Goal: Task Accomplishment & Management: Use online tool/utility

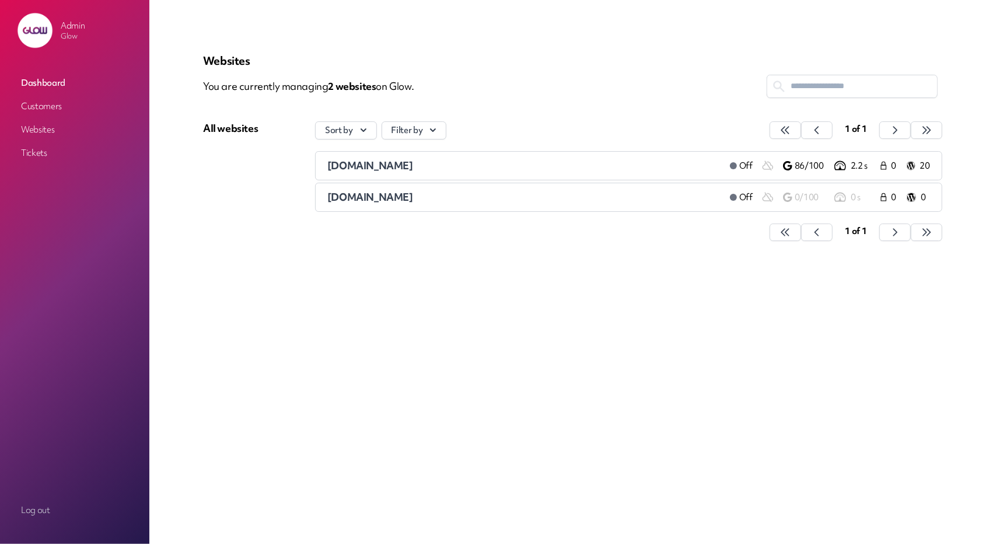
click at [43, 100] on link "Customers" at bounding box center [74, 106] width 117 height 21
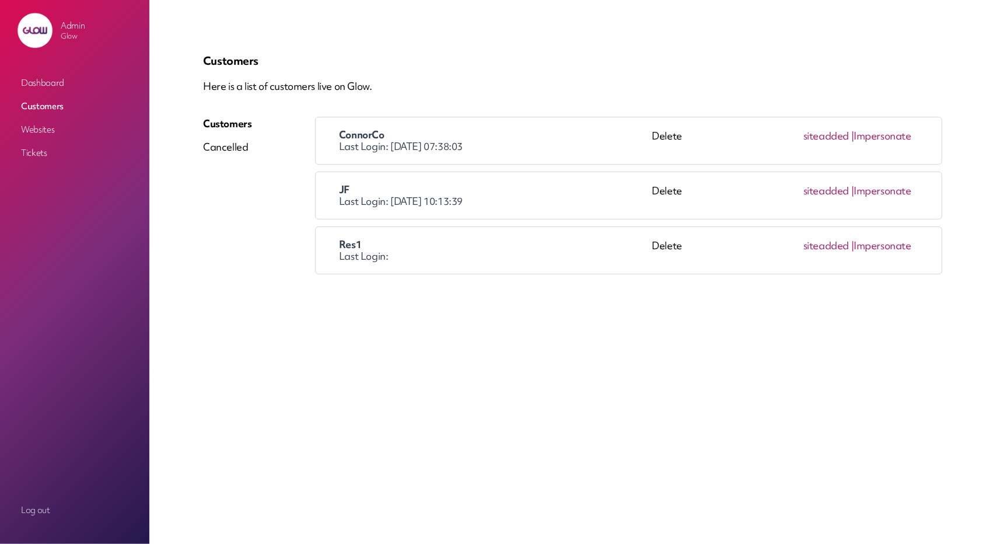
click at [889, 137] on link "Impersonate" at bounding box center [883, 135] width 58 height 13
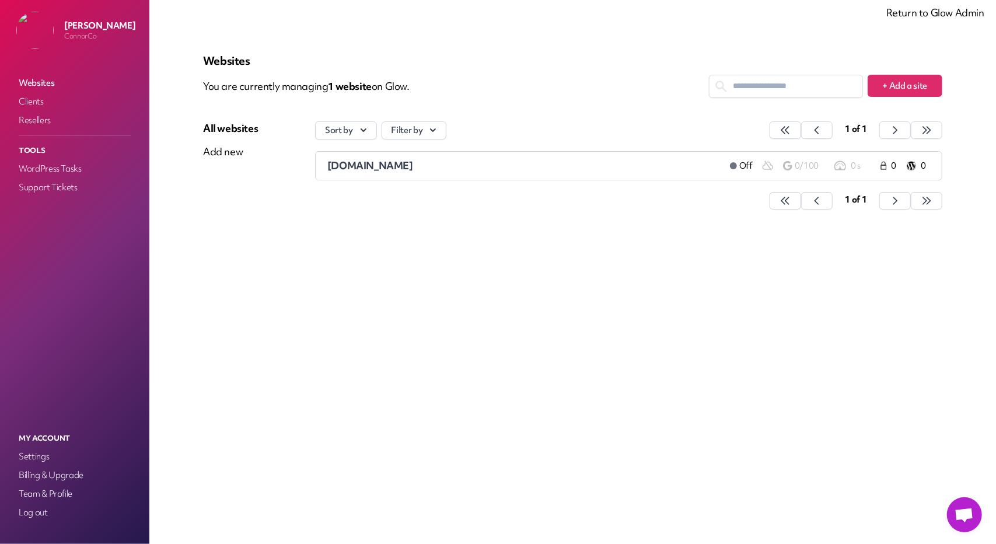
click at [972, 518] on span "Открытый чат" at bounding box center [964, 516] width 19 height 16
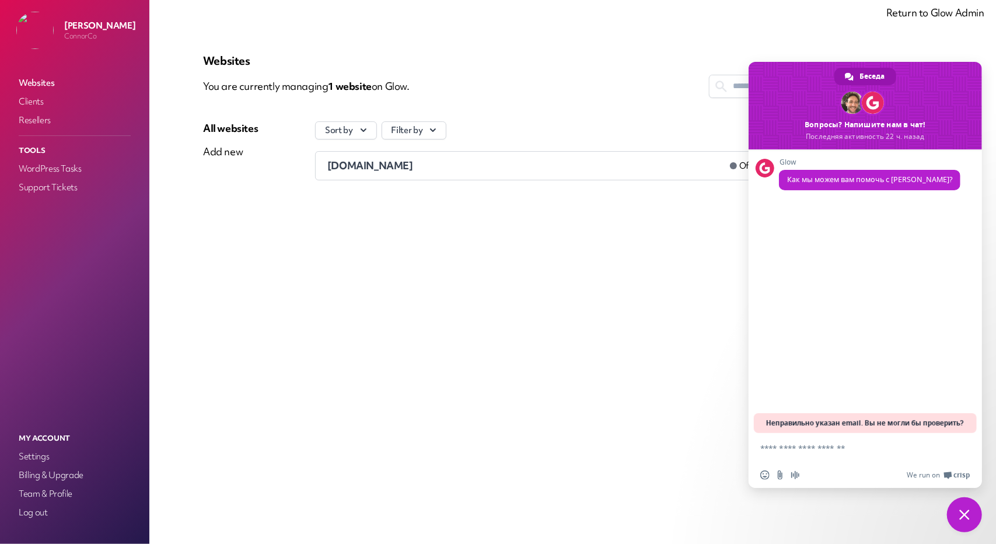
click at [874, 423] on span "Неправильно указан email. Вы не могли бы проверить?" at bounding box center [866, 423] width 198 height 20
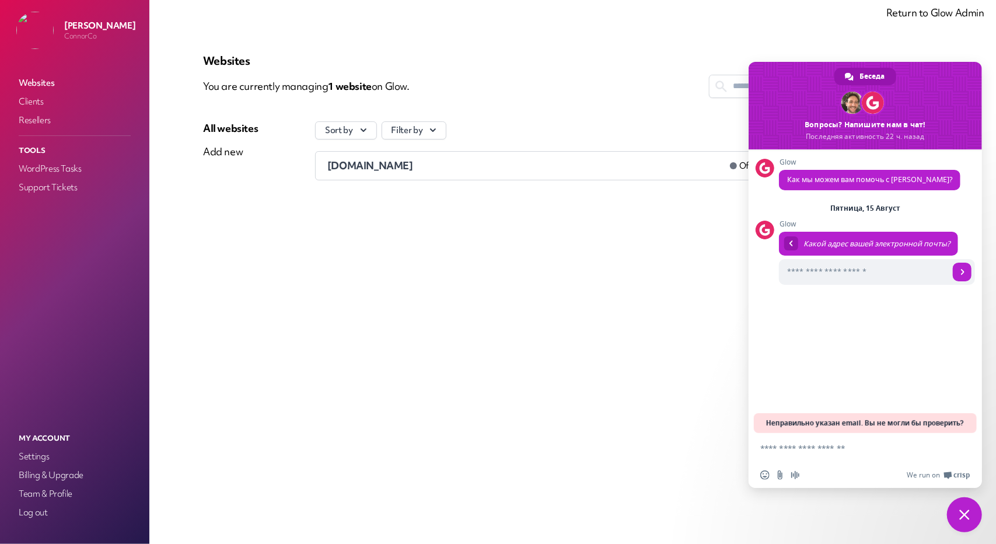
click at [758, 302] on div "Glow Как мы можем вам помочь с Glow? Пятница, 15 Август Glow Какой адрес вашей …" at bounding box center [865, 291] width 233 height 284
click at [821, 228] on div "Glow Какой адрес вашей электронной почты? Только что" at bounding box center [877, 253] width 196 height 67
click at [964, 519] on span "Закрыть чат" at bounding box center [965, 515] width 11 height 11
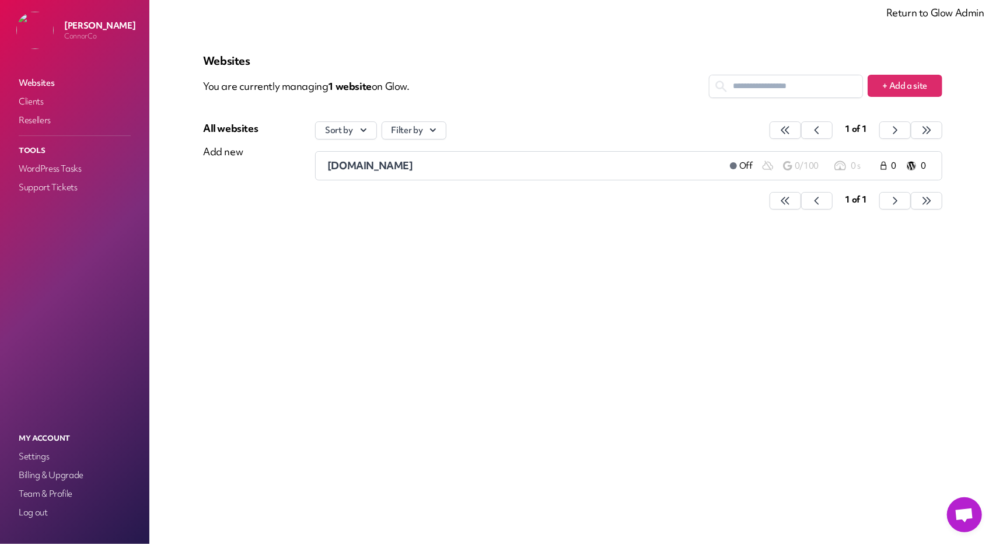
click at [908, 15] on link "Return to Glow Admin" at bounding box center [936, 12] width 98 height 13
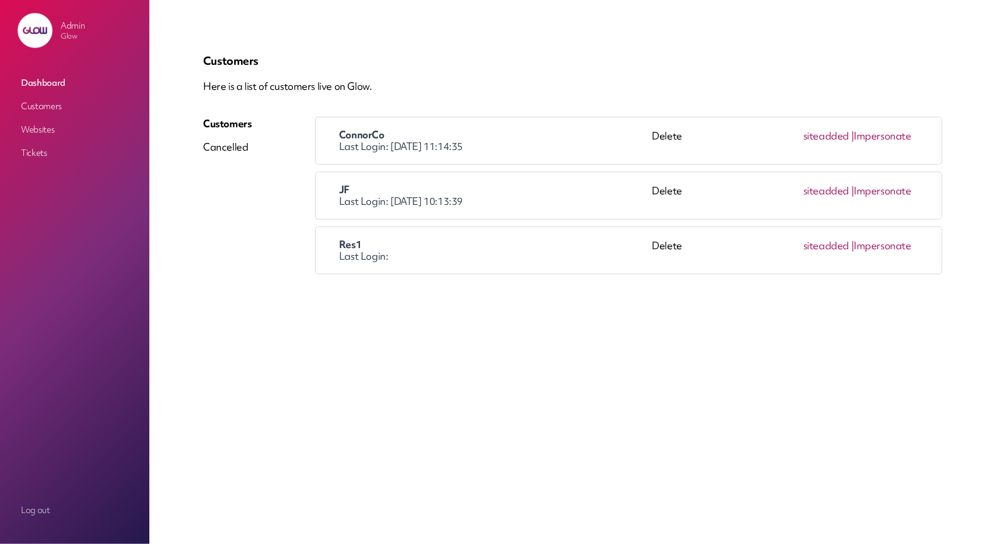
click at [883, 193] on link "Impersonate" at bounding box center [883, 190] width 58 height 13
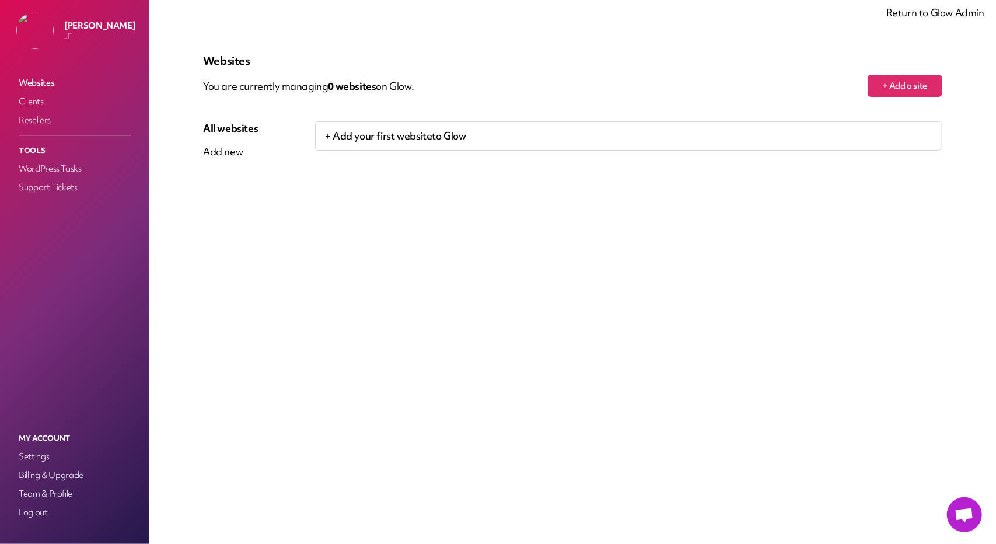
click at [963, 517] on span "Открытый чат" at bounding box center [964, 516] width 19 height 16
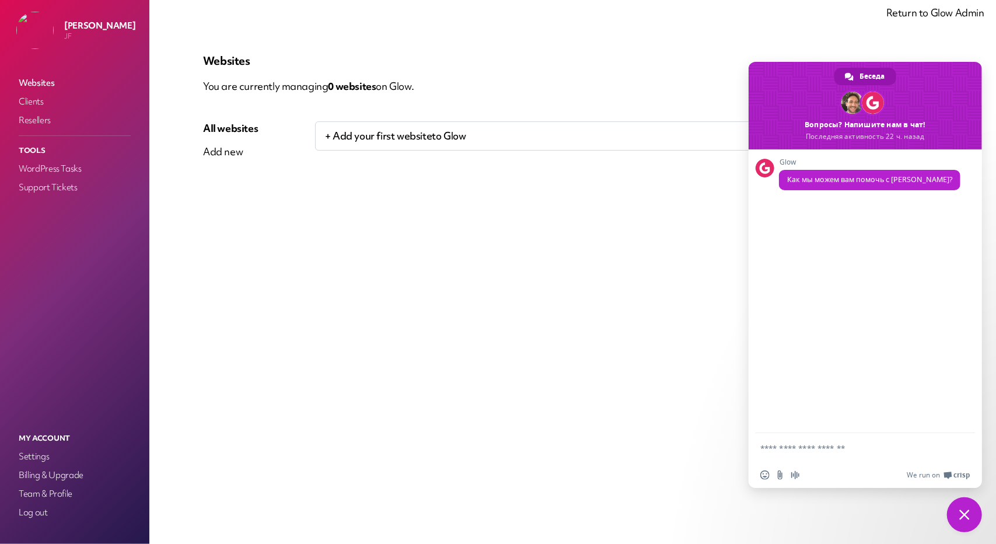
click at [828, 388] on div "Glow Как мы можем вам помочь с [PERSON_NAME]?" at bounding box center [865, 291] width 233 height 284
click at [960, 510] on span "Закрыть чат" at bounding box center [965, 515] width 11 height 11
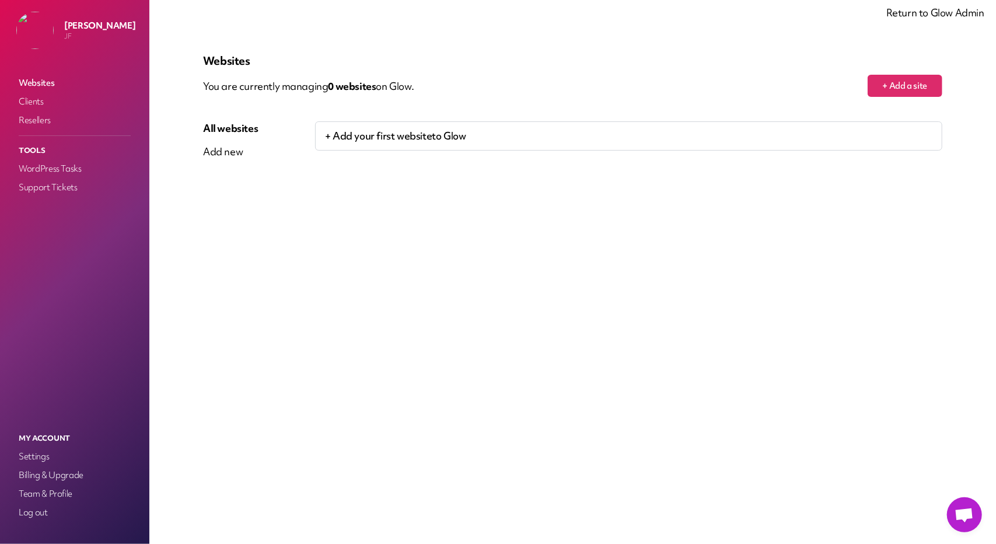
click at [909, 13] on link "Return to Glow Admin" at bounding box center [936, 12] width 98 height 13
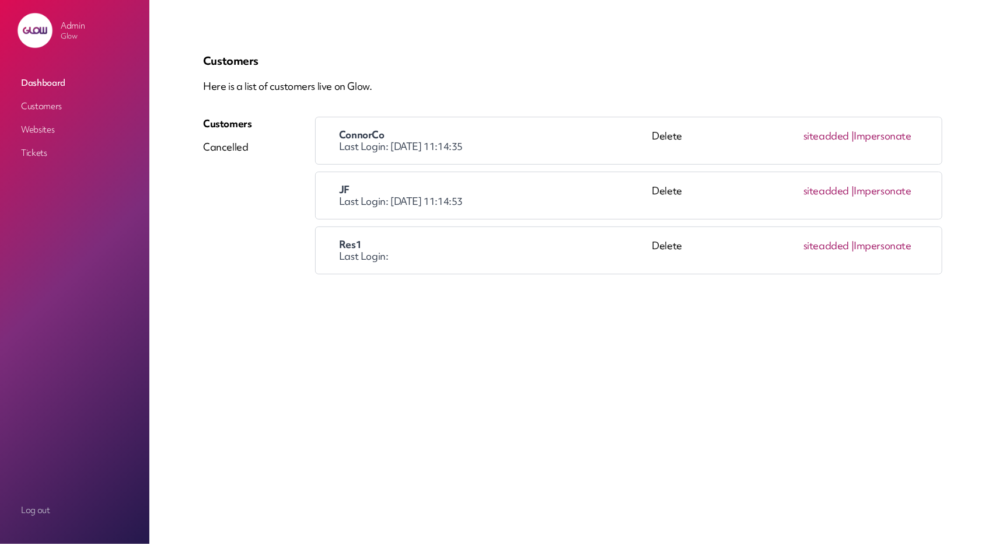
click at [893, 239] on span "site added | Impersonate" at bounding box center [858, 250] width 108 height 23
click at [890, 243] on link "Impersonate" at bounding box center [883, 245] width 58 height 13
click at [884, 239] on link "Impersonate" at bounding box center [883, 245] width 58 height 13
click at [54, 110] on link "Customers" at bounding box center [74, 106] width 117 height 21
click at [48, 128] on link "Websites" at bounding box center [74, 129] width 117 height 21
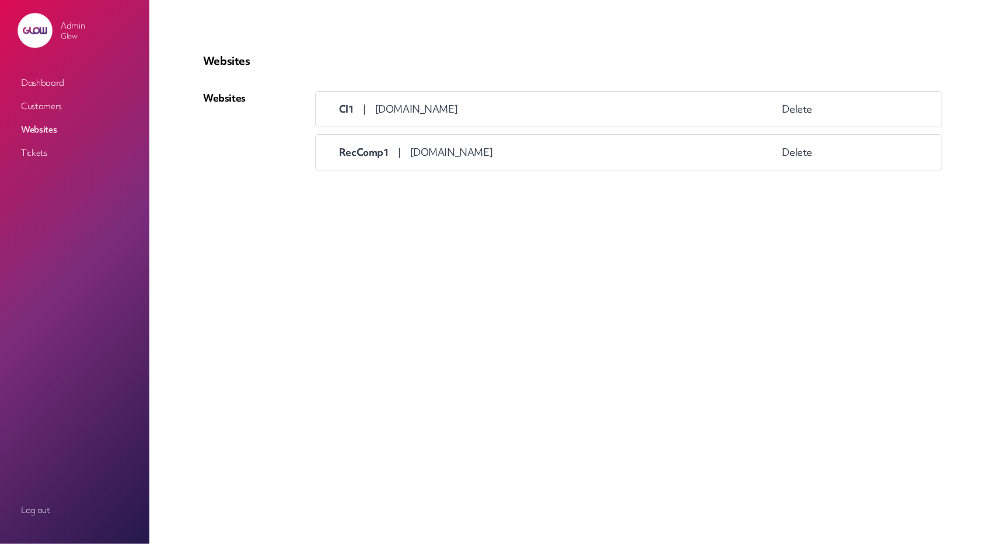
click at [41, 89] on link "Dashboard" at bounding box center [74, 82] width 117 height 21
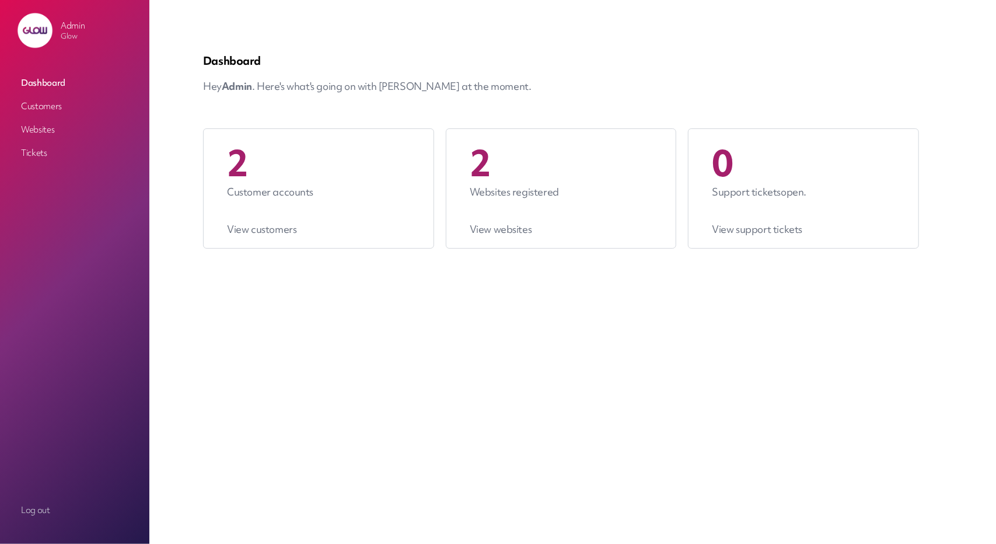
click at [46, 109] on link "Customers" at bounding box center [74, 106] width 117 height 21
